Goal: Transaction & Acquisition: Purchase product/service

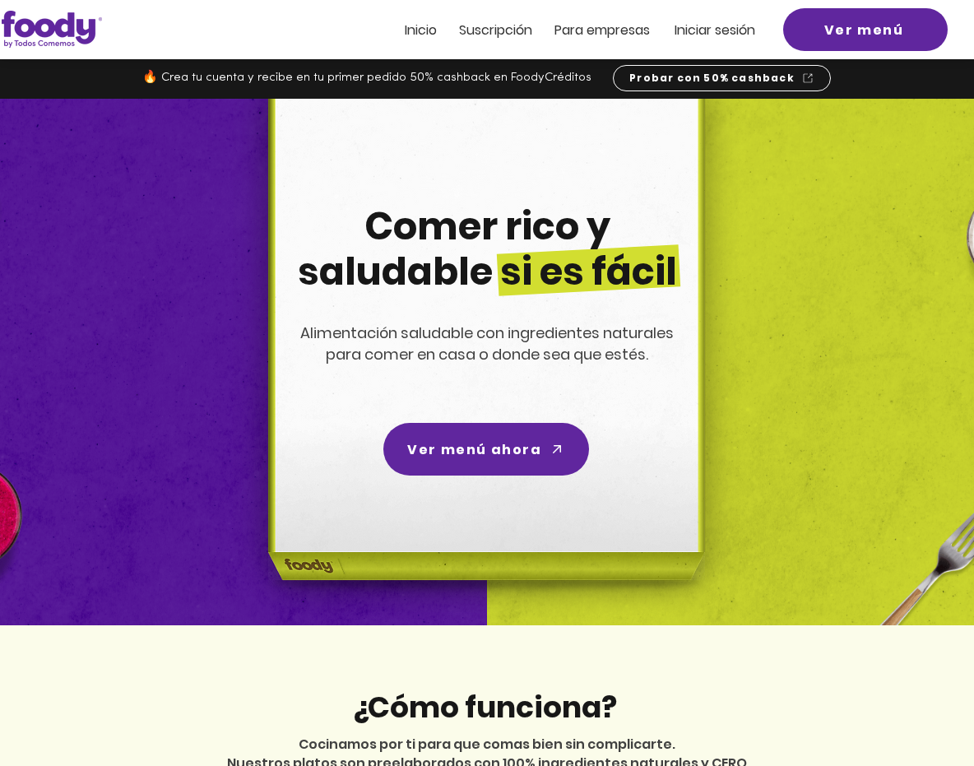
click at [434, 29] on span "Inicio" at bounding box center [421, 30] width 32 height 19
click at [826, 33] on span "Ver menú" at bounding box center [864, 30] width 80 height 21
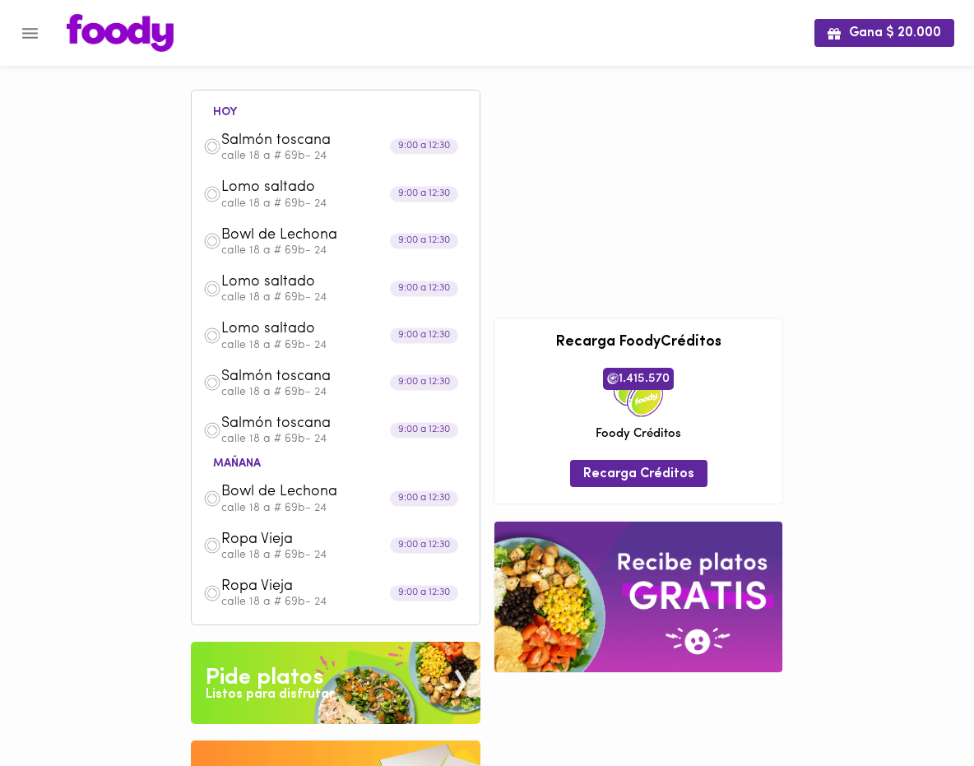
scroll to position [180, 0]
